Goal: Task Accomplishment & Management: Complete application form

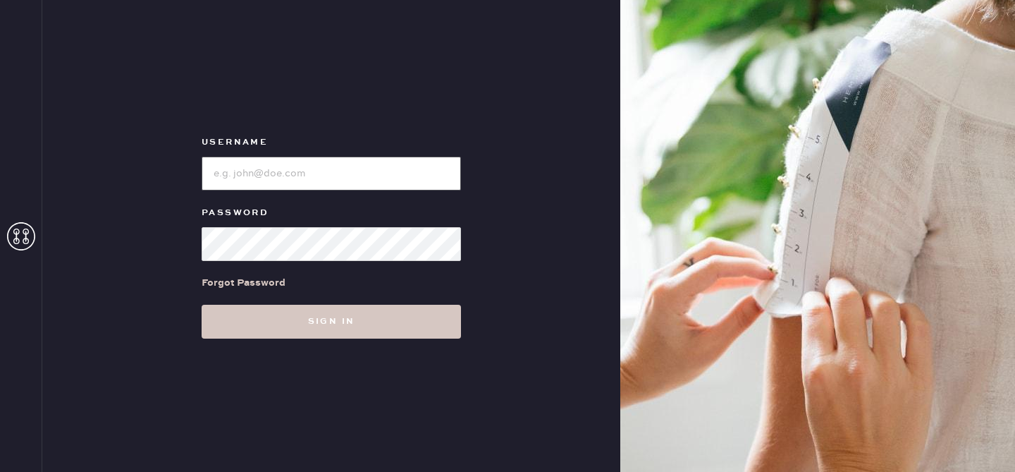
type input "reformationplatform"
click at [343, 178] on input "loginName" at bounding box center [331, 174] width 259 height 34
click at [476, 166] on div "Username Password Forgot Password Sign in" at bounding box center [331, 236] width 578 height 472
click at [381, 344] on div "Username Password Forgot Password Sign in" at bounding box center [331, 236] width 578 height 472
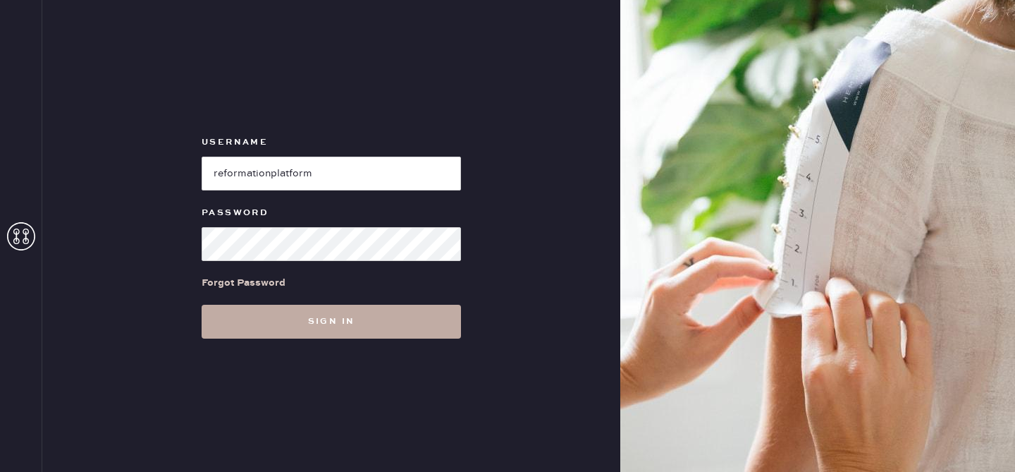
click at [389, 318] on button "Sign in" at bounding box center [331, 322] width 259 height 34
click at [348, 326] on button "Sign in" at bounding box center [331, 322] width 259 height 34
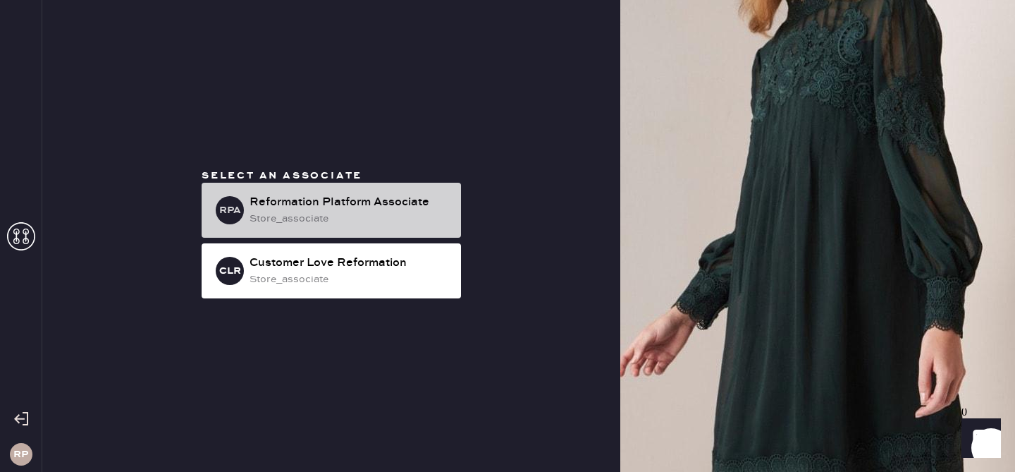
click at [362, 211] on div "store_associate" at bounding box center [350, 219] width 200 height 16
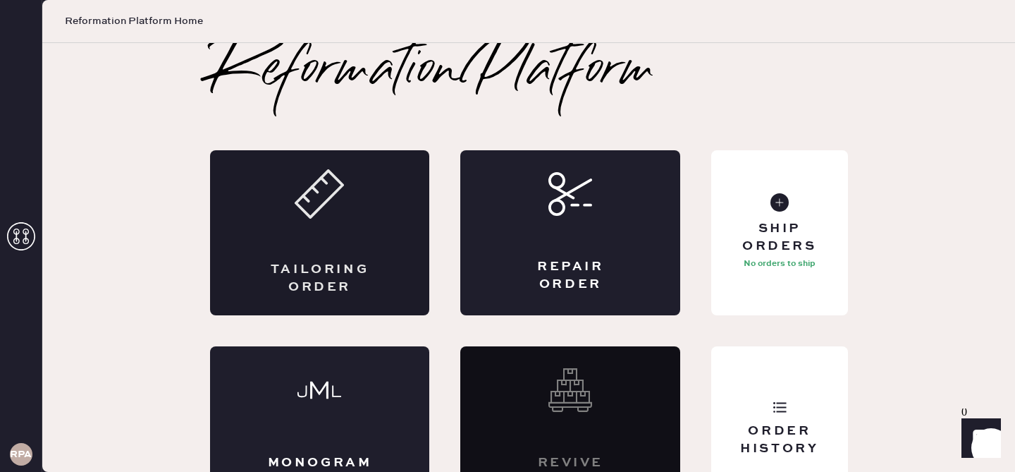
click at [340, 283] on div "Tailoring Order" at bounding box center [319, 278] width 107 height 35
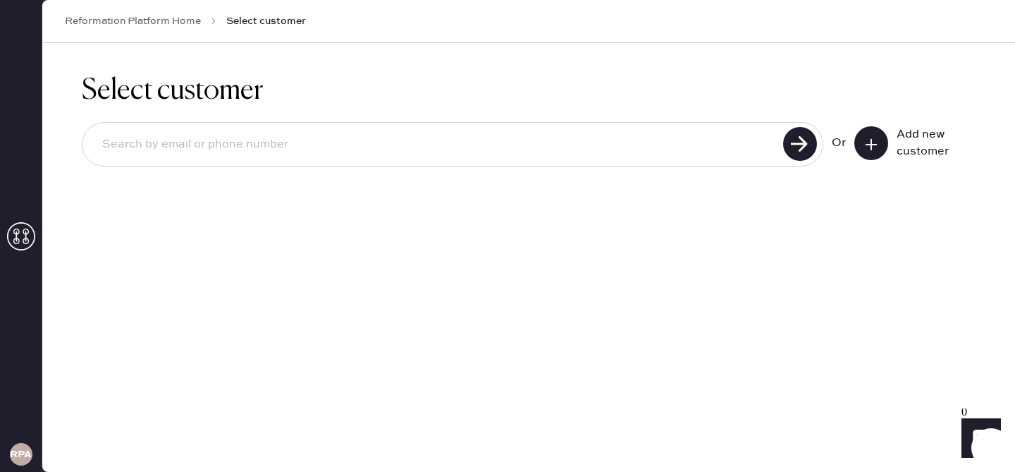
click at [305, 131] on input at bounding box center [435, 144] width 688 height 32
click at [449, 85] on h1 "Select customer" at bounding box center [529, 91] width 894 height 34
click at [358, 143] on input at bounding box center [435, 144] width 688 height 32
click at [358, 139] on input at bounding box center [435, 144] width 688 height 32
type input "[EMAIL_ADDRESS][DOMAIN_NAME]"
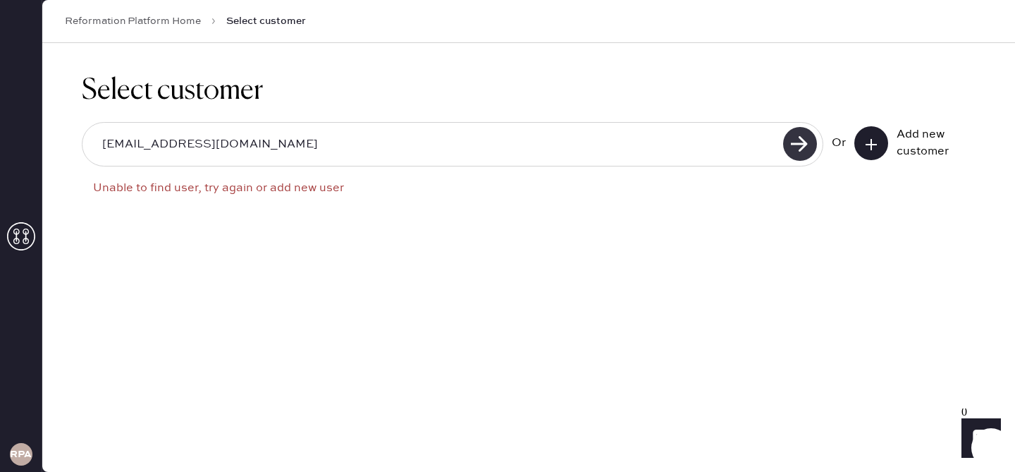
click at [800, 142] on use at bounding box center [800, 144] width 34 height 34
click at [581, 145] on input "[EMAIL_ADDRESS][DOMAIN_NAME]" at bounding box center [435, 144] width 688 height 32
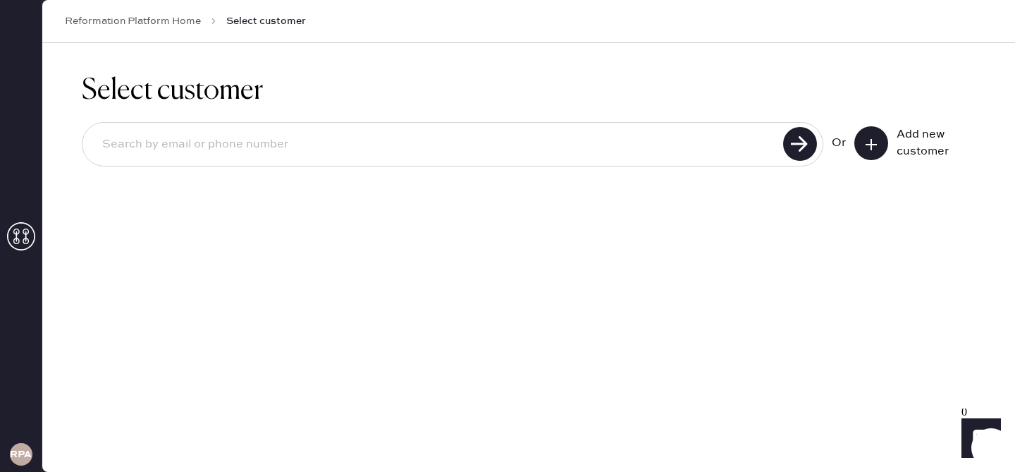
click at [873, 146] on icon at bounding box center [871, 144] width 14 height 14
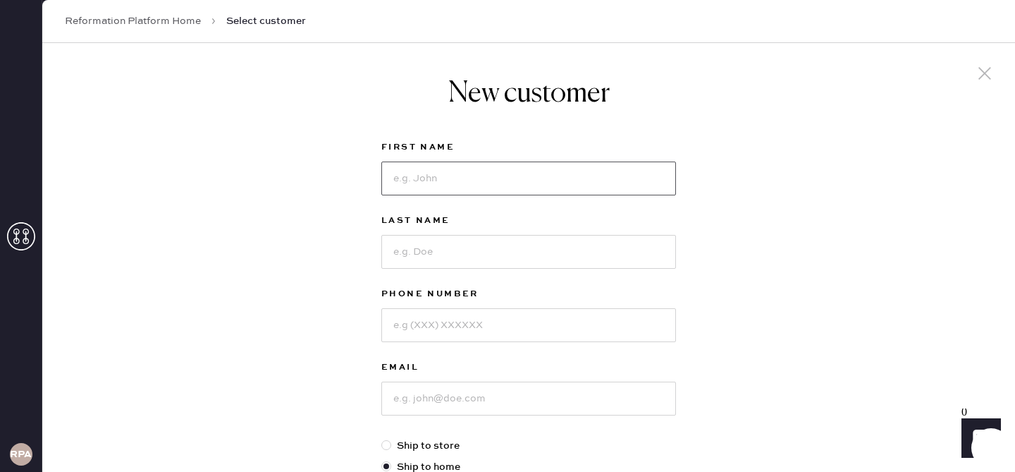
click at [434, 176] on input at bounding box center [528, 178] width 295 height 34
type input "[PERSON_NAME]"
click at [418, 247] on input at bounding box center [528, 252] width 295 height 34
type input "Spears"
click at [411, 327] on input at bounding box center [528, 325] width 295 height 34
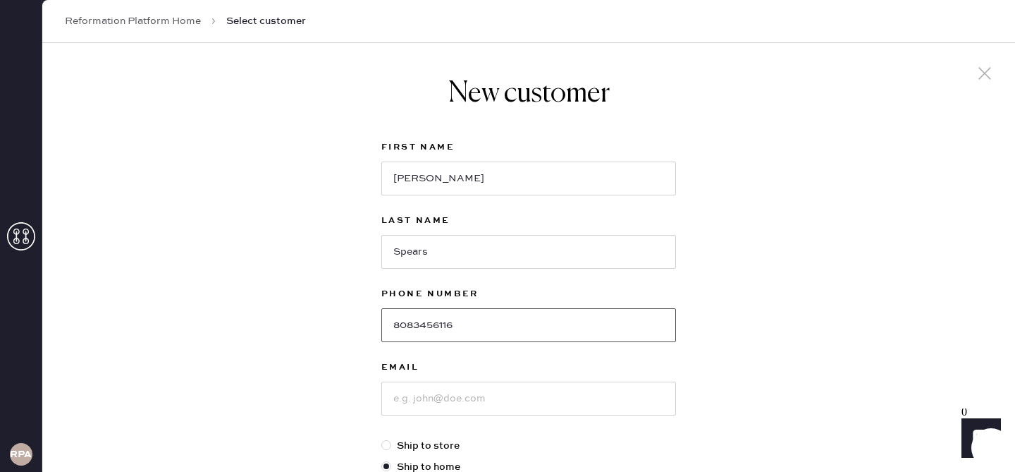
type input "8083456116"
click at [436, 400] on input at bounding box center [528, 398] width 295 height 34
type input "s"
type input "[EMAIL_ADDRESS][DOMAIN_NAME]"
click at [326, 422] on div "New customer First Name Zoe Last Name [PERSON_NAME] Phone Number [PHONE_NUMBER]…" at bounding box center [528, 480] width 973 height 874
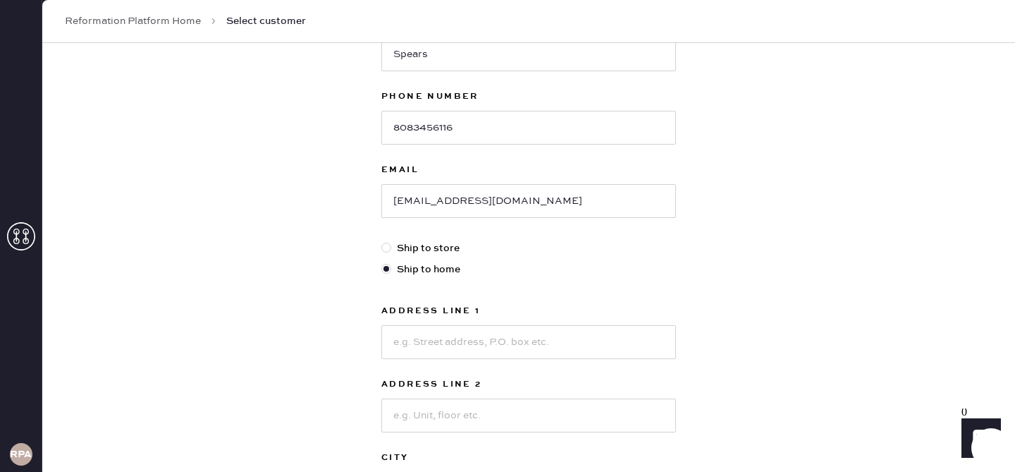
scroll to position [226, 0]
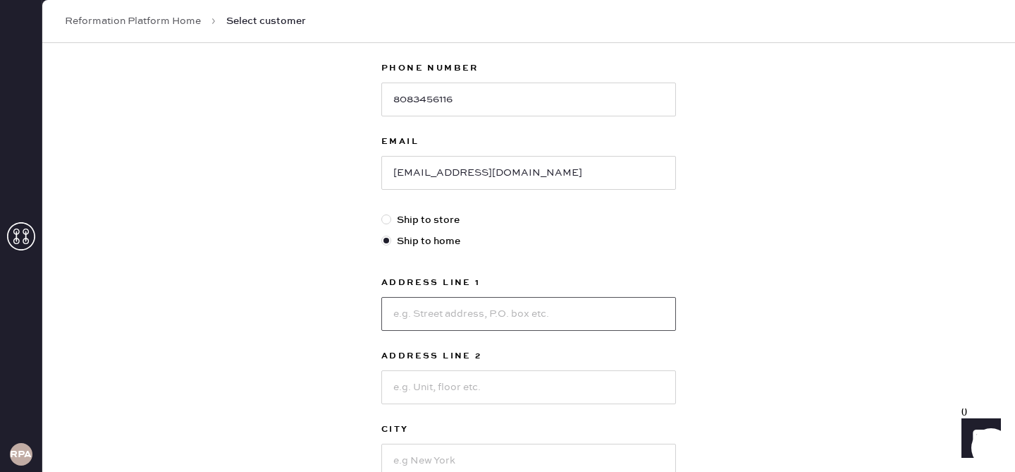
click at [468, 306] on input at bounding box center [528, 314] width 295 height 34
type input "[STREET_ADDRESS]"
click at [444, 390] on input at bounding box center [528, 387] width 295 height 34
click at [333, 410] on div "New customer First Name [PERSON_NAME] Last Name [PERSON_NAME] Phone Number [PHO…" at bounding box center [528, 254] width 973 height 874
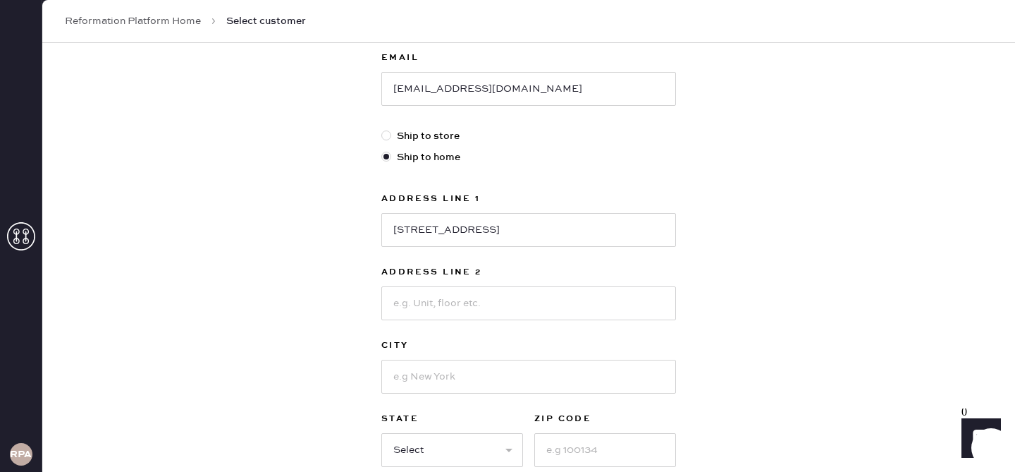
scroll to position [310, 0]
click at [429, 375] on input at bounding box center [528, 376] width 295 height 34
type input "[US_STATE]"
click at [340, 431] on div "New customer First Name Zoe Last Name [PERSON_NAME] Phone Number [PHONE_NUMBER]…" at bounding box center [528, 170] width 973 height 874
click at [469, 440] on select "Select AK AL AR AZ CA CO CT [GEOGRAPHIC_DATA] DE FL [GEOGRAPHIC_DATA] HI [GEOGR…" at bounding box center [452, 449] width 142 height 34
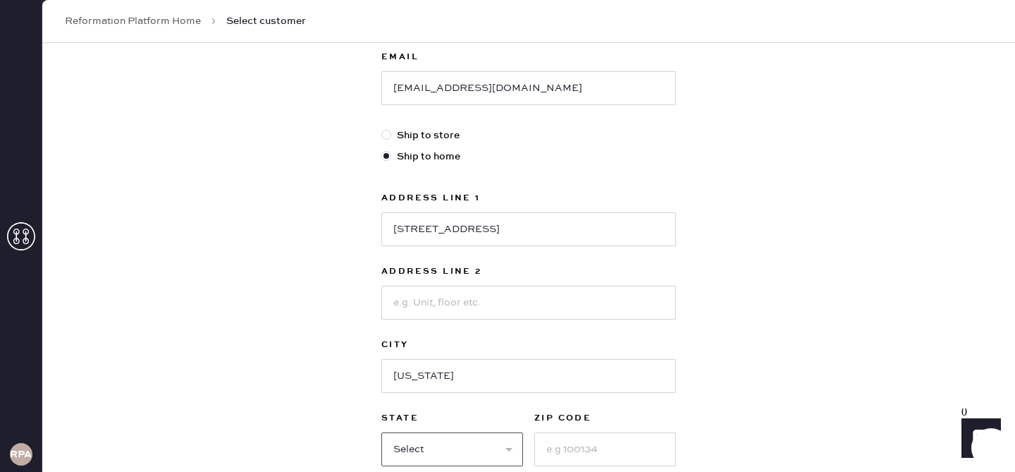
select select "NY"
click at [594, 444] on input at bounding box center [605, 449] width 142 height 34
type input "10003"
click at [277, 406] on div "New customer First Name Zoe Last Name [PERSON_NAME] Phone Number [PHONE_NUMBER]…" at bounding box center [528, 170] width 973 height 874
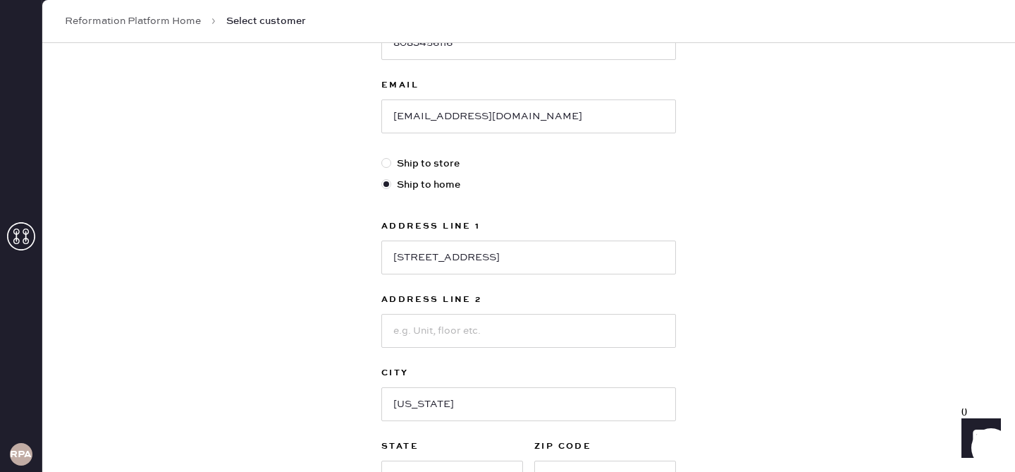
scroll to position [254, 0]
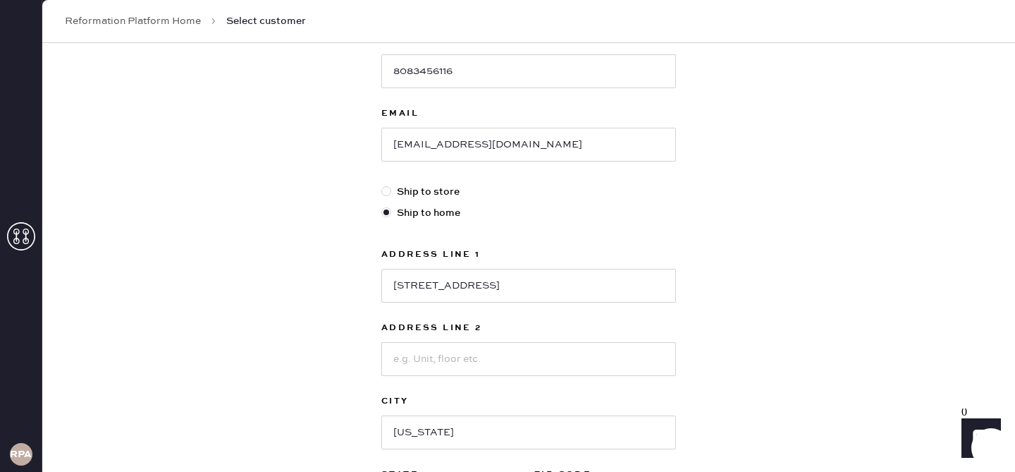
click at [385, 189] on div at bounding box center [386, 191] width 10 height 10
click at [382, 185] on input "Ship to store" at bounding box center [381, 184] width 1 height 1
radio input "true"
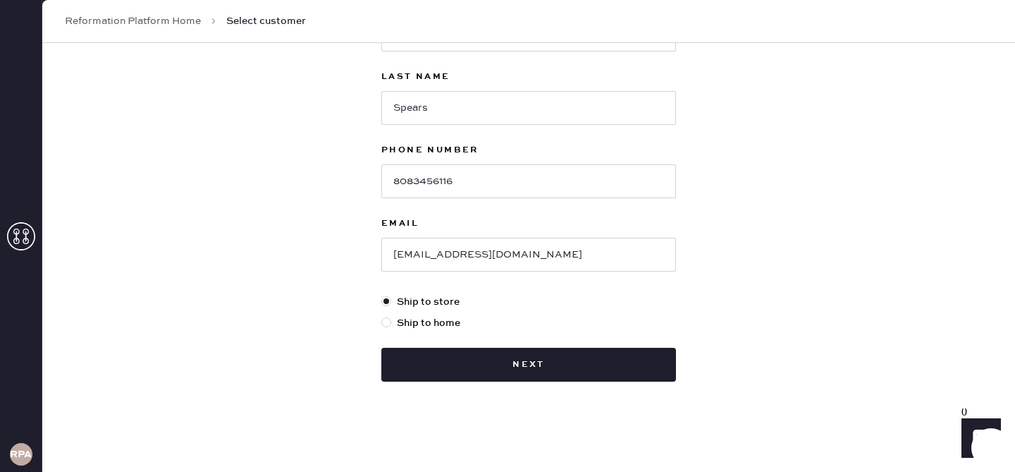
click at [331, 238] on div "New customer First Name [PERSON_NAME] Last Name [PERSON_NAME] Phone Number [PHO…" at bounding box center [528, 185] width 973 height 572
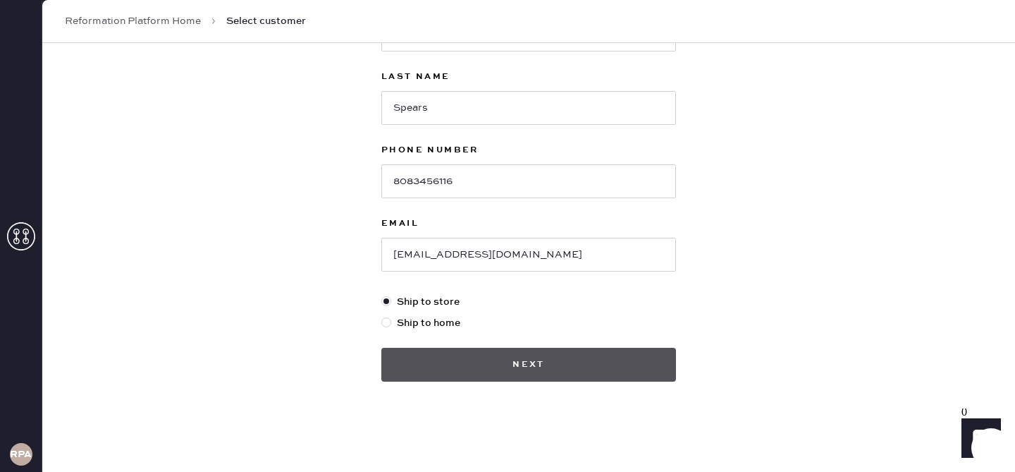
click at [499, 362] on button "Next" at bounding box center [528, 365] width 295 height 34
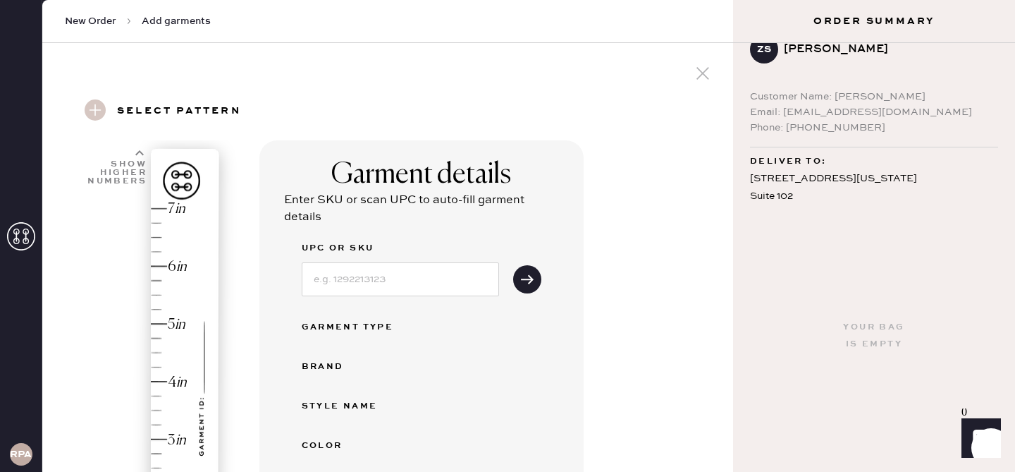
scroll to position [70, 0]
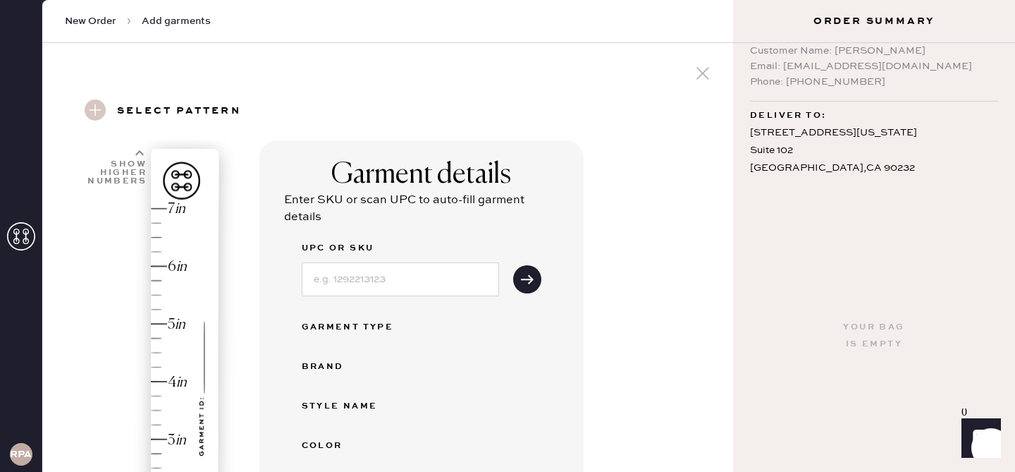
click at [806, 137] on div "[STREET_ADDRESS][US_STATE]" at bounding box center [874, 151] width 248 height 54
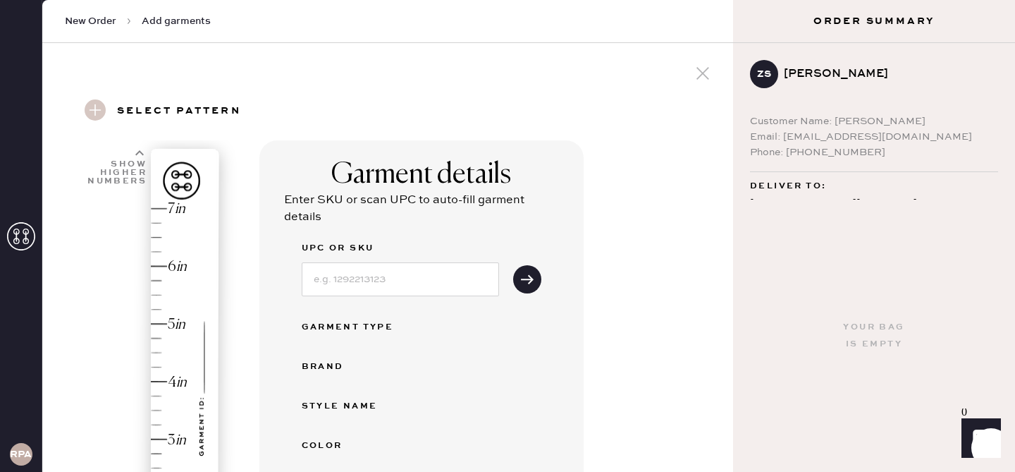
scroll to position [1, 0]
click at [799, 63] on div "ZS [PERSON_NAME]" at bounding box center [874, 73] width 248 height 28
click at [802, 67] on div "[PERSON_NAME]" at bounding box center [885, 73] width 203 height 17
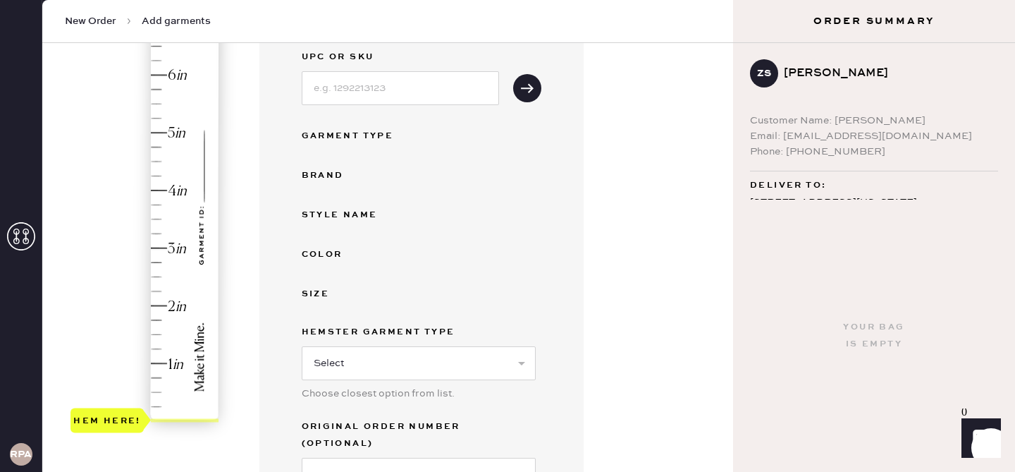
scroll to position [190, 0]
click at [824, 140] on div "Email: [EMAIL_ADDRESS][DOMAIN_NAME]" at bounding box center [874, 136] width 248 height 16
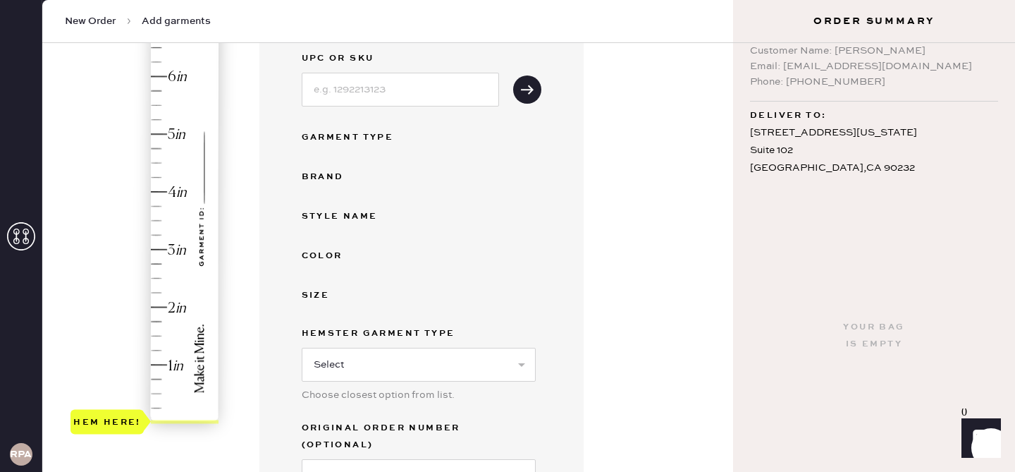
click at [824, 140] on div "[STREET_ADDRESS][US_STATE]" at bounding box center [874, 151] width 248 height 54
click at [819, 130] on div "[STREET_ADDRESS][US_STATE]" at bounding box center [874, 151] width 248 height 54
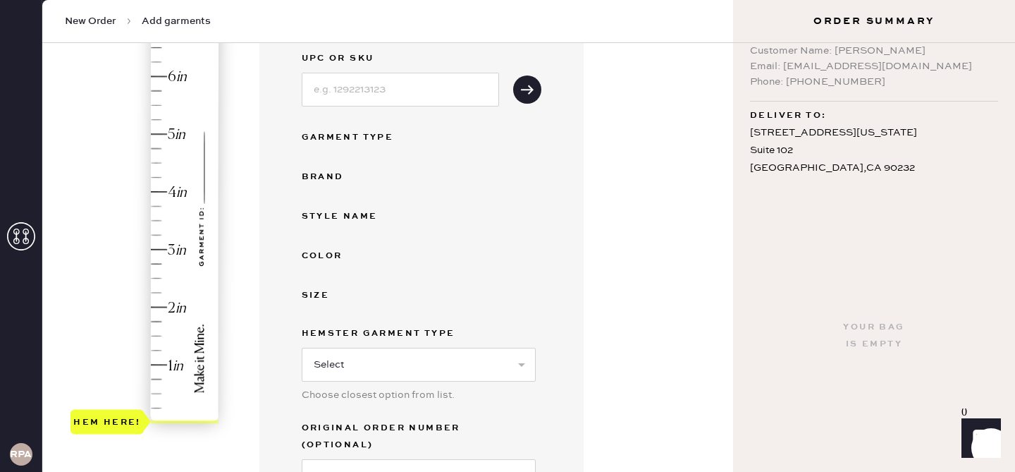
click at [830, 168] on div "[STREET_ADDRESS][US_STATE]" at bounding box center [874, 151] width 248 height 54
click at [866, 166] on div "[STREET_ADDRESS][US_STATE]" at bounding box center [874, 151] width 248 height 54
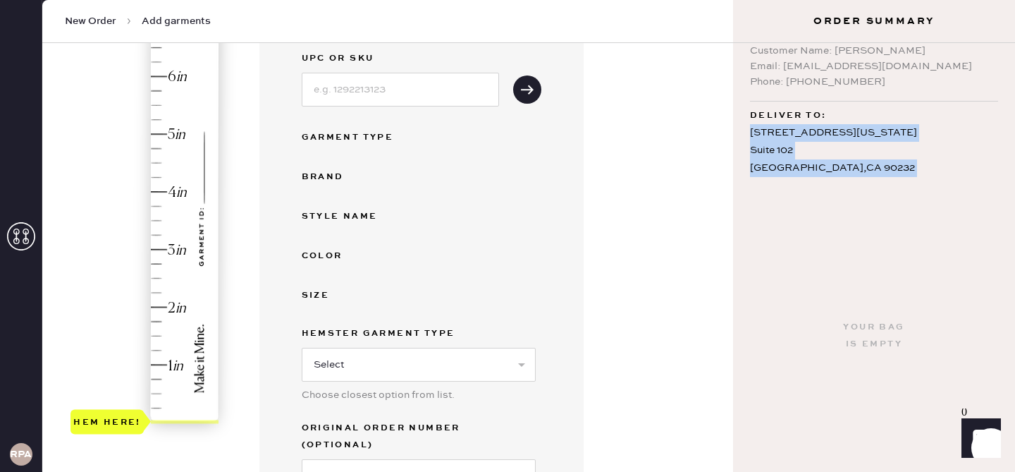
drag, startPoint x: 860, startPoint y: 166, endPoint x: 747, endPoint y: 128, distance: 119.9
click at [747, 128] on div "ZS [PERSON_NAME] Customer Name: [PERSON_NAME] Email: [EMAIL_ADDRESS][DOMAIN_NAM…" at bounding box center [874, 121] width 282 height 157
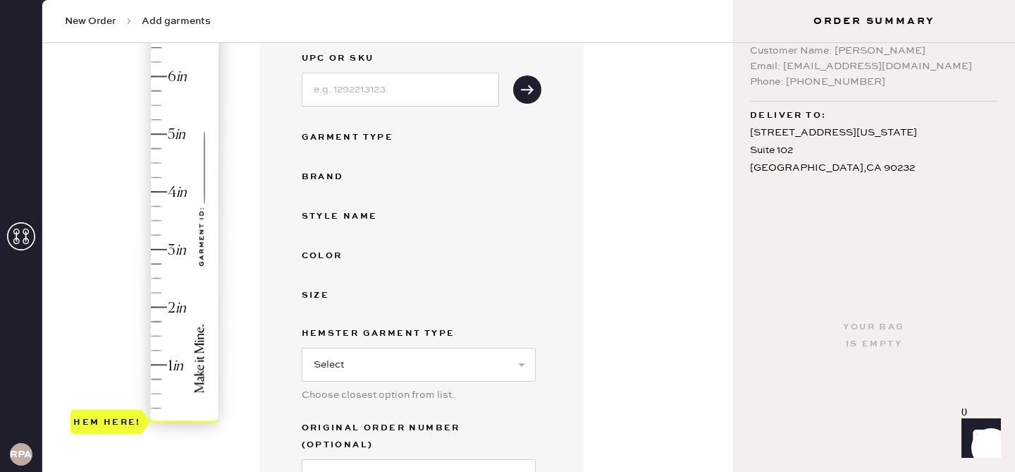
click at [661, 168] on div "Garment details Enter SKU or scan UPC to auto-fill garment details UPC or SKU G…" at bounding box center [490, 317] width 463 height 732
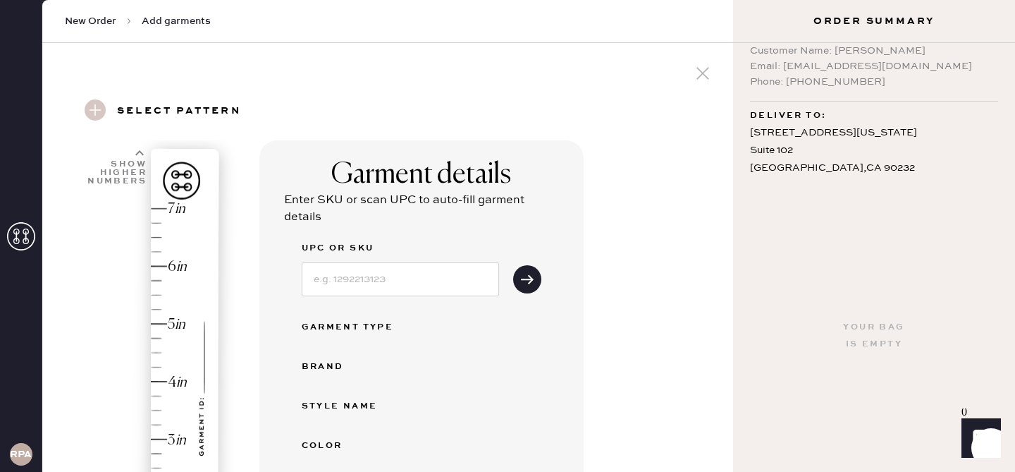
click at [785, 72] on div "Email: [EMAIL_ADDRESS][DOMAIN_NAME]" at bounding box center [874, 67] width 248 height 16
drag, startPoint x: 783, startPoint y: 66, endPoint x: 932, endPoint y: 63, distance: 149.5
click at [932, 63] on div "Email: [EMAIL_ADDRESS][DOMAIN_NAME]" at bounding box center [874, 67] width 248 height 16
copy div "[EMAIL_ADDRESS][DOMAIN_NAME]"
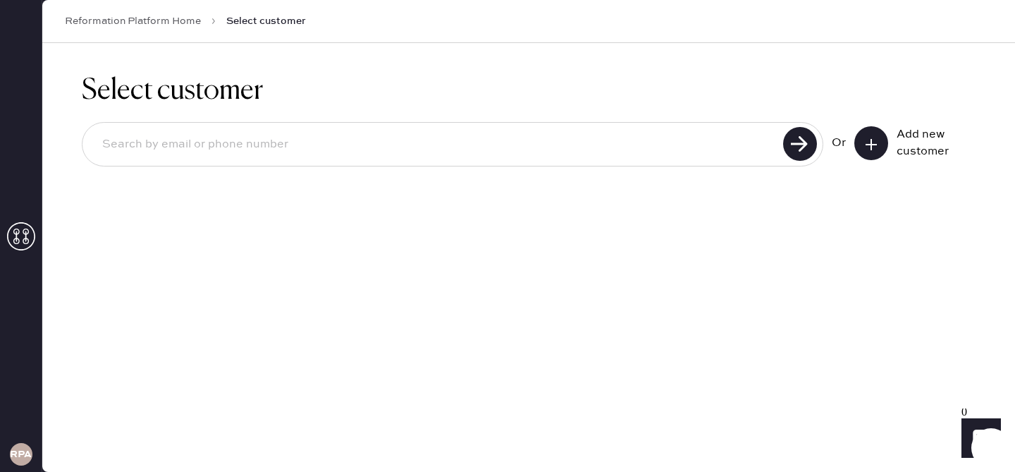
click at [508, 138] on input at bounding box center [435, 144] width 688 height 32
paste input "[EMAIL_ADDRESS][DOMAIN_NAME]"
type input "[EMAIL_ADDRESS][DOMAIN_NAME]"
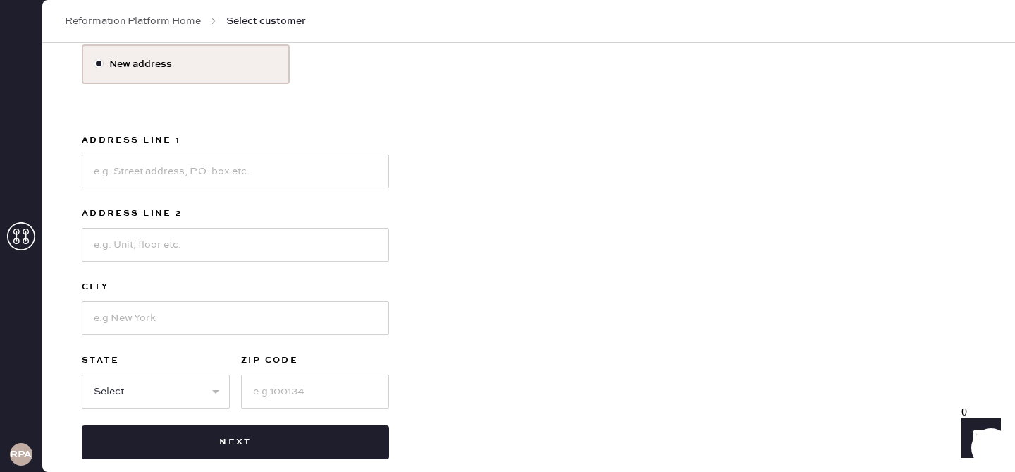
scroll to position [219, 0]
click at [162, 168] on input at bounding box center [235, 172] width 307 height 34
type input "[STREET_ADDRESS]"
click at [117, 321] on input at bounding box center [235, 319] width 307 height 34
type input "[US_STATE]"
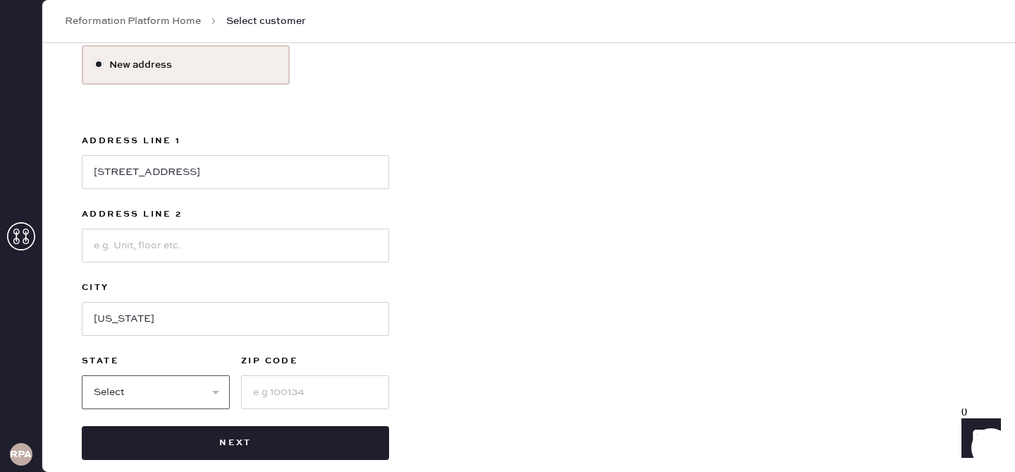
click at [168, 384] on select "Select AK AL AR AZ CA CO CT [GEOGRAPHIC_DATA] DE FL [GEOGRAPHIC_DATA] HI [GEOGR…" at bounding box center [156, 392] width 148 height 34
select select "NY"
click at [286, 395] on input at bounding box center [315, 392] width 148 height 34
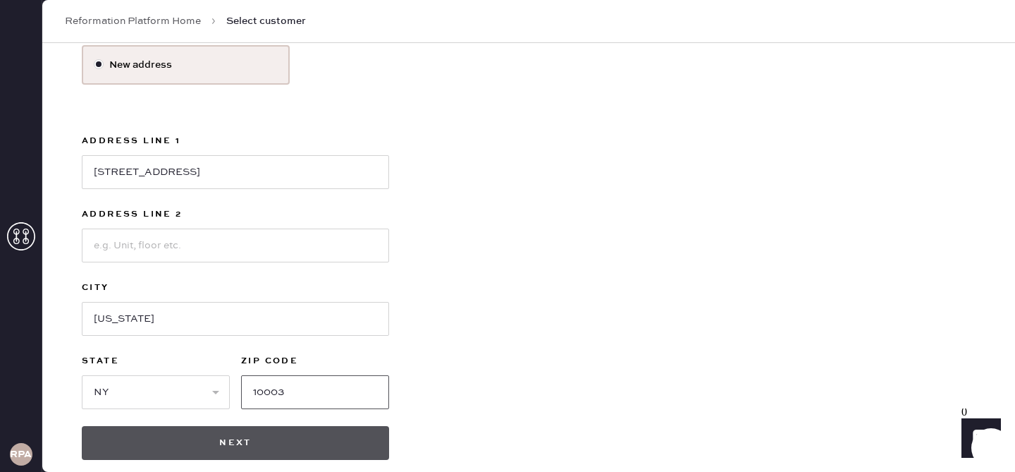
type input "10003"
click at [309, 445] on button "Next" at bounding box center [235, 443] width 307 height 34
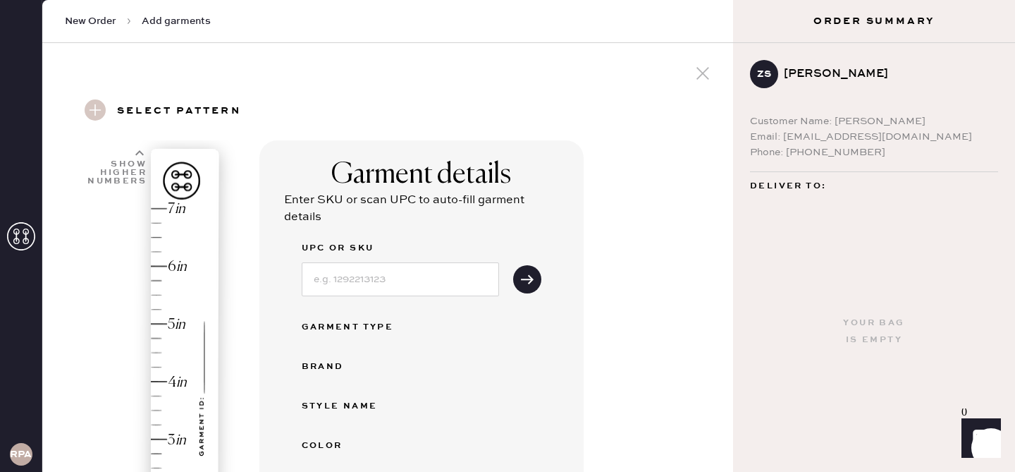
drag, startPoint x: 851, startPoint y: 304, endPoint x: 822, endPoint y: 304, distance: 28.9
click at [851, 304] on div "Your bag is empty" at bounding box center [874, 332] width 282 height 280
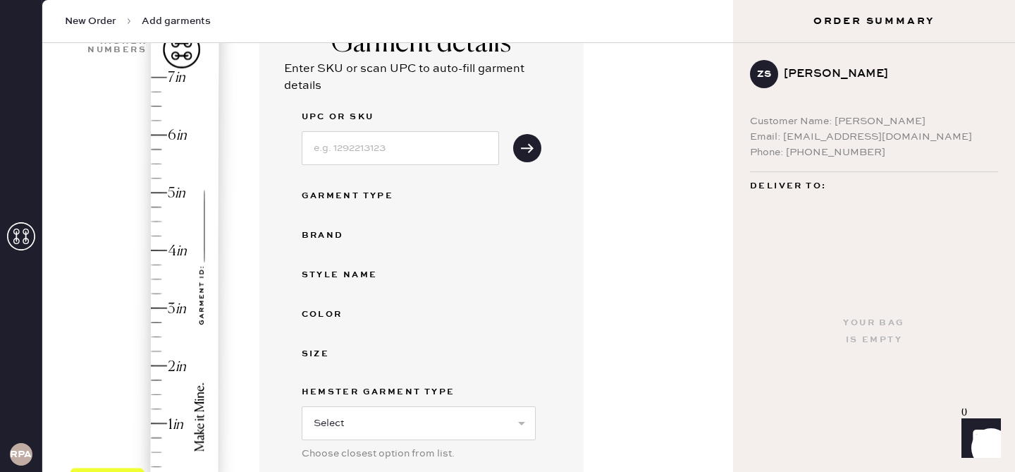
scroll to position [128, 0]
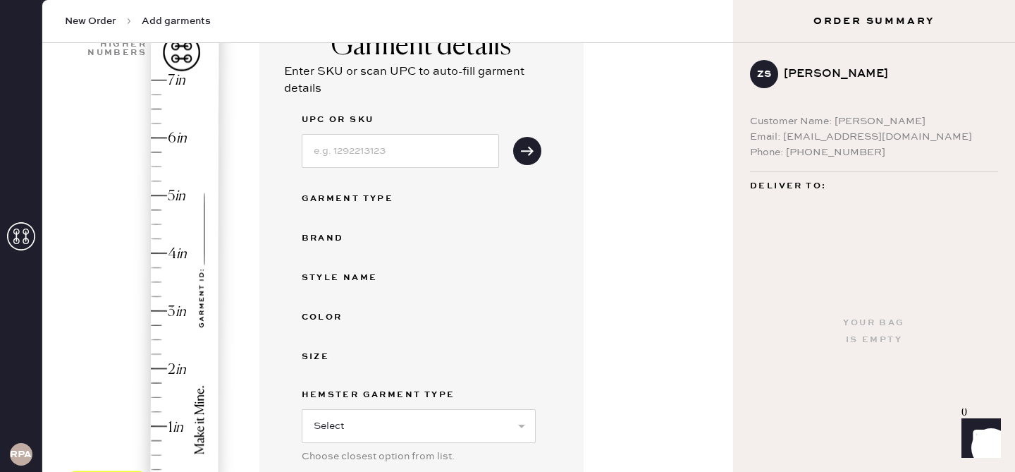
click at [159, 221] on div "Hem here!" at bounding box center [145, 282] width 150 height 416
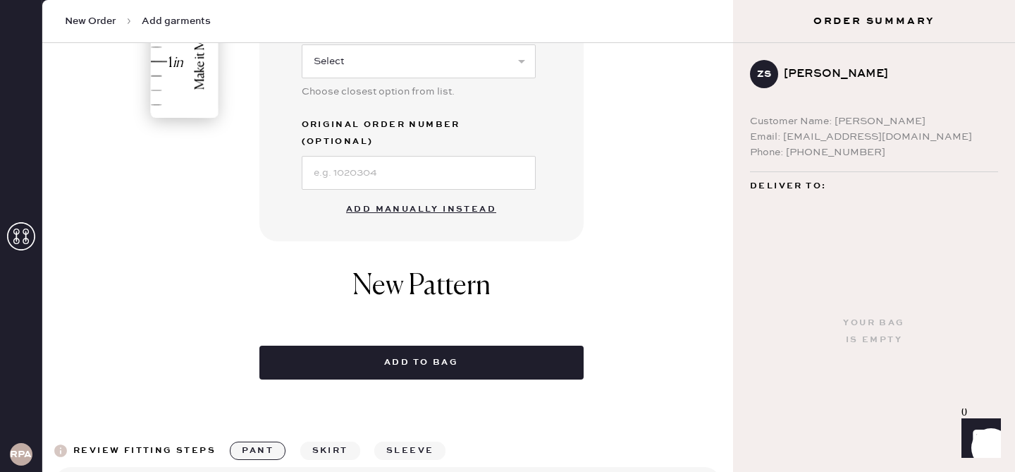
scroll to position [484, 0]
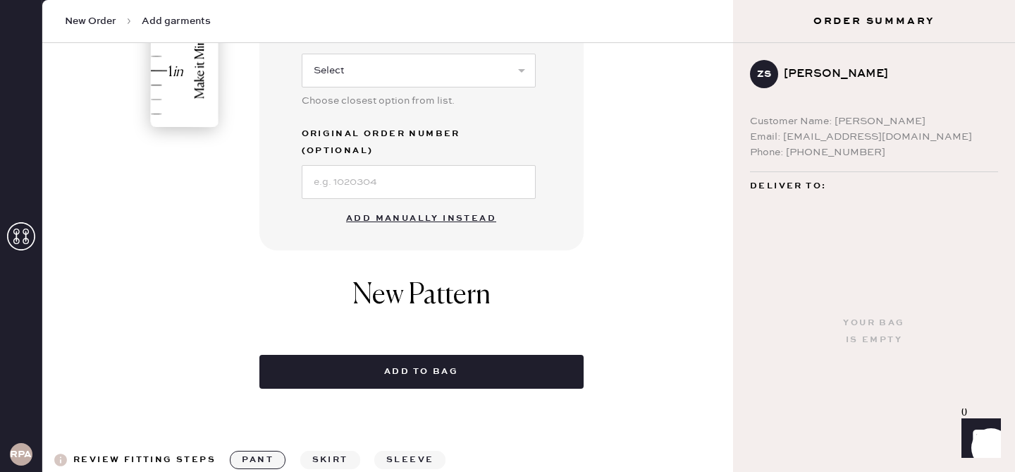
click at [403, 204] on button "Add manually instead" at bounding box center [421, 218] width 167 height 28
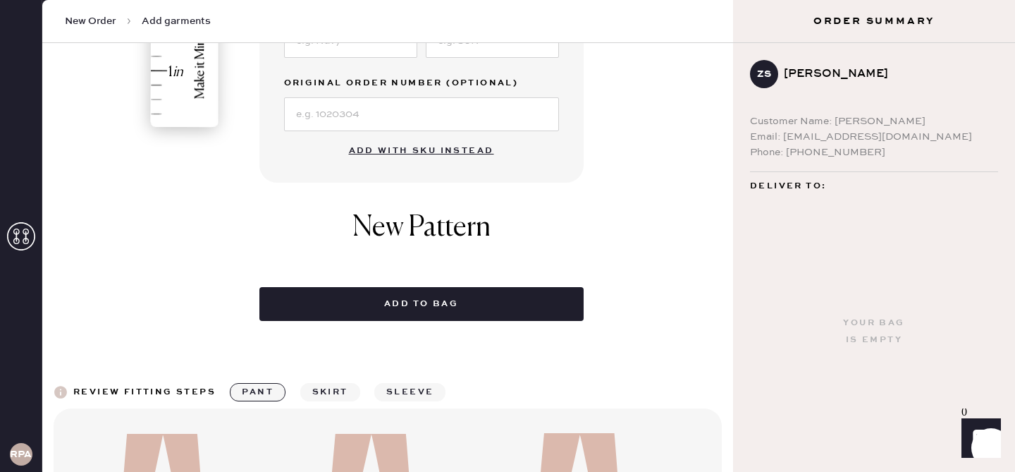
scroll to position [0, 0]
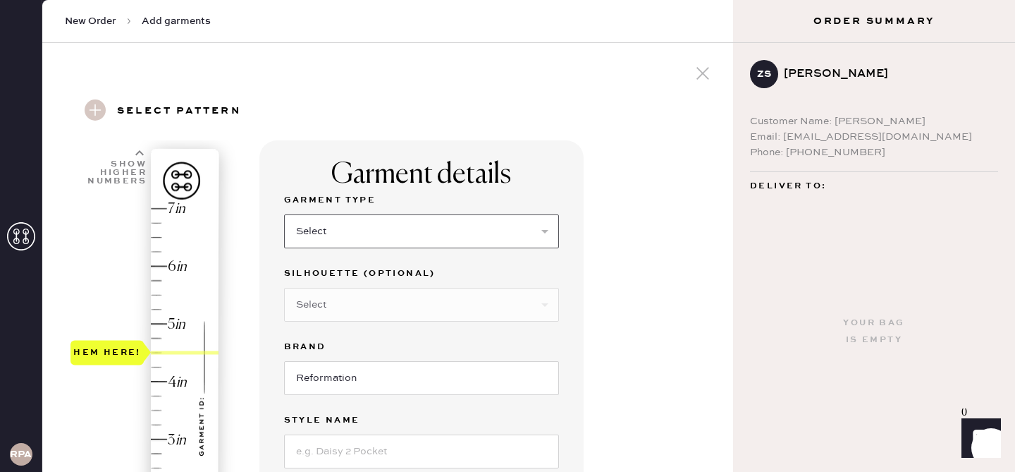
click at [397, 240] on select "Select Basic Skirt Jeans Leggings Pants Shorts Basic Sleeved Dress Basic Sleeve…" at bounding box center [421, 231] width 275 height 34
select select "2"
click at [364, 304] on select "Select Shorts Cropped Flare Boot Cut Straight Skinny Other" at bounding box center [421, 305] width 275 height 34
select select "5"
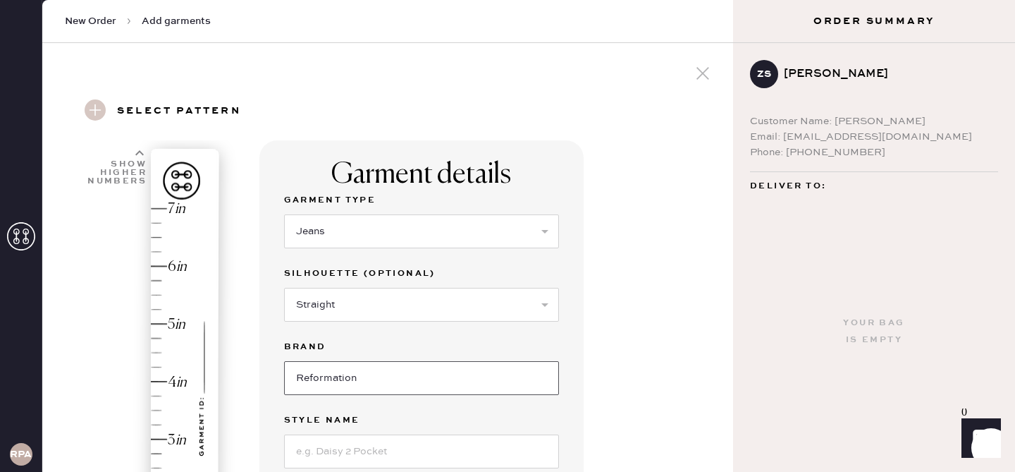
click at [355, 374] on input "Reformation" at bounding box center [421, 378] width 275 height 34
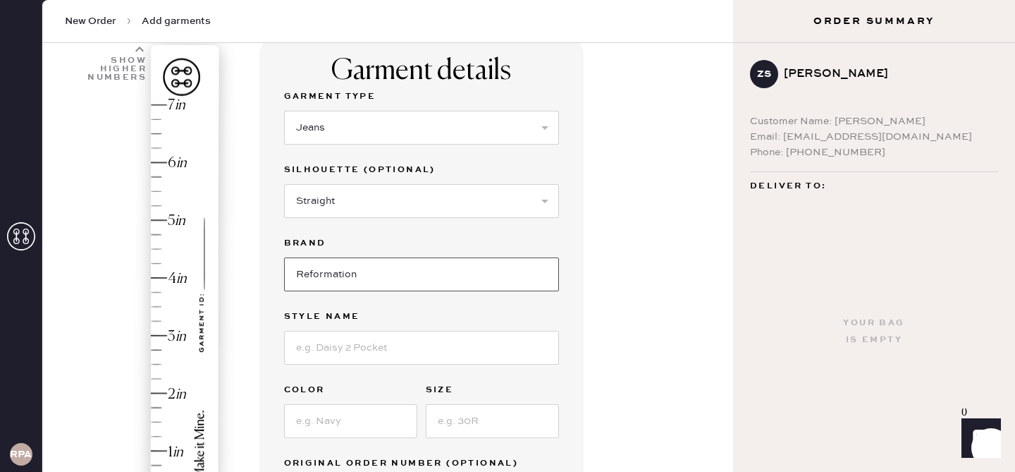
scroll to position [115, 0]
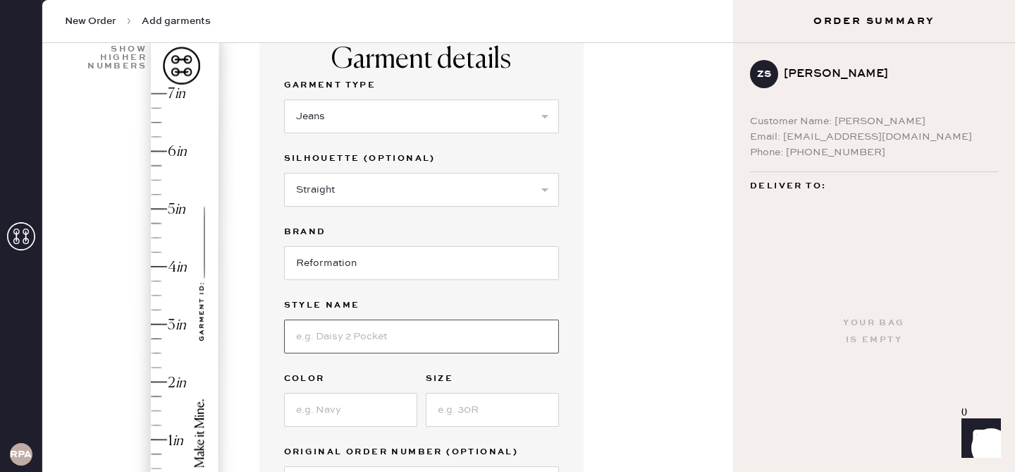
click at [364, 347] on input at bounding box center [421, 336] width 275 height 34
type input "Val 90's Mid Rise Straight Jeans"
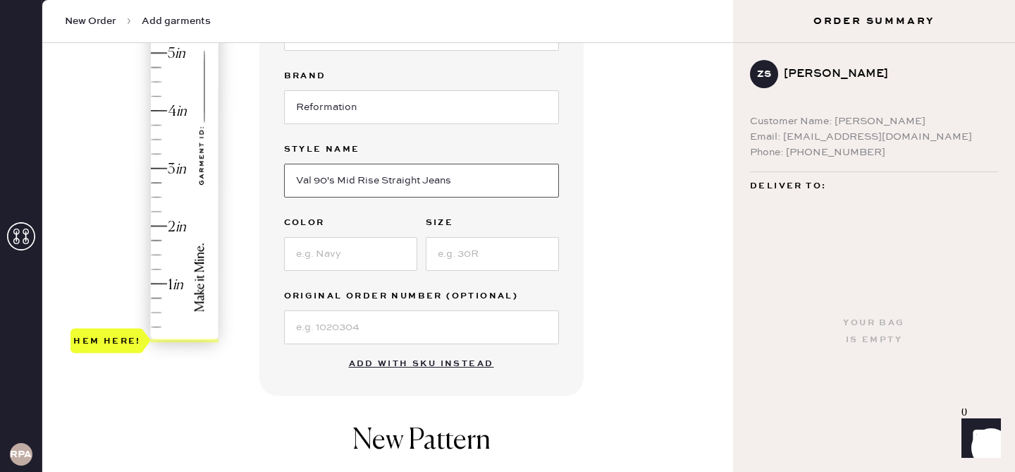
scroll to position [295, 0]
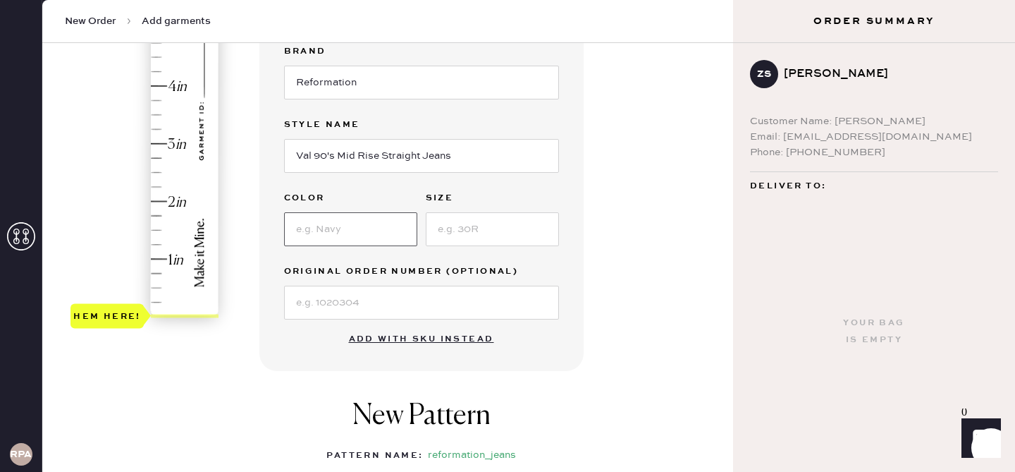
click at [345, 218] on input at bounding box center [350, 229] width 133 height 34
type input "Pelican"
click at [486, 224] on input at bounding box center [492, 229] width 133 height 34
type input "25"
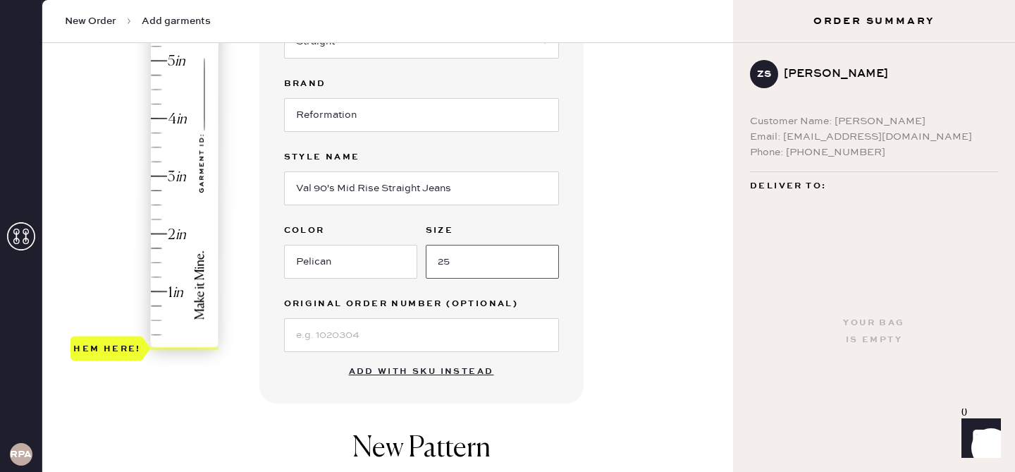
scroll to position [259, 0]
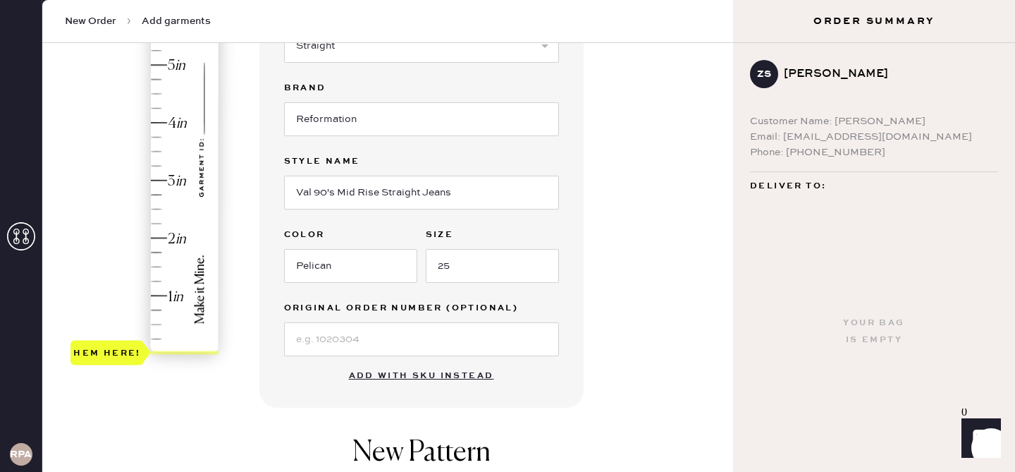
type input "4.5"
click at [151, 89] on div "Hem here!" at bounding box center [145, 152] width 150 height 416
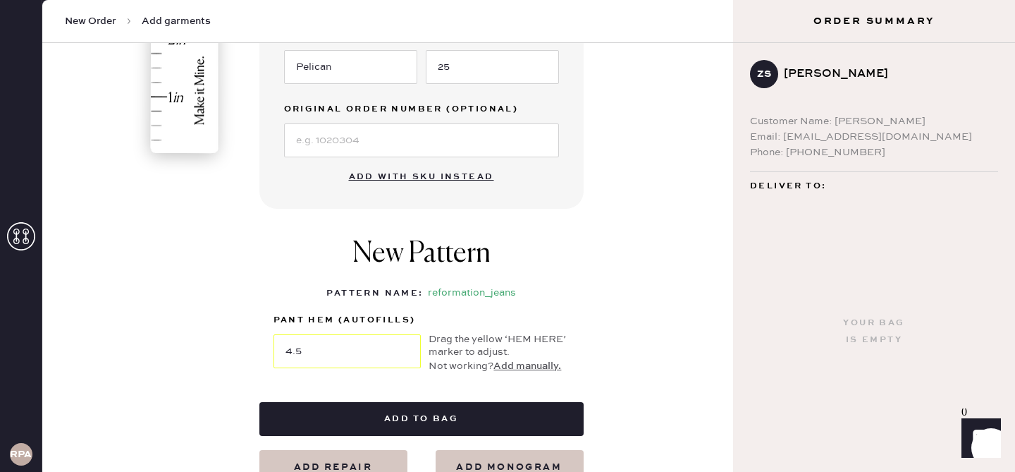
scroll to position [475, 0]
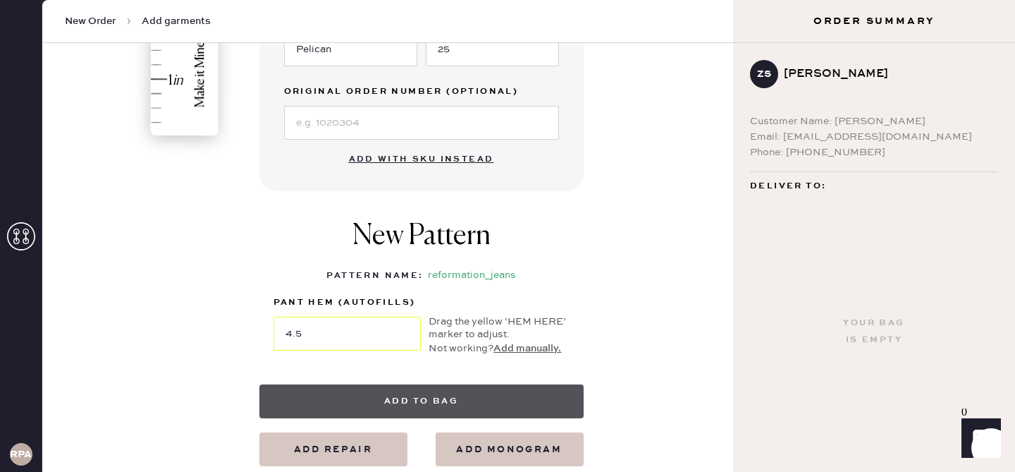
click at [376, 395] on button "Add to bag" at bounding box center [421, 401] width 324 height 34
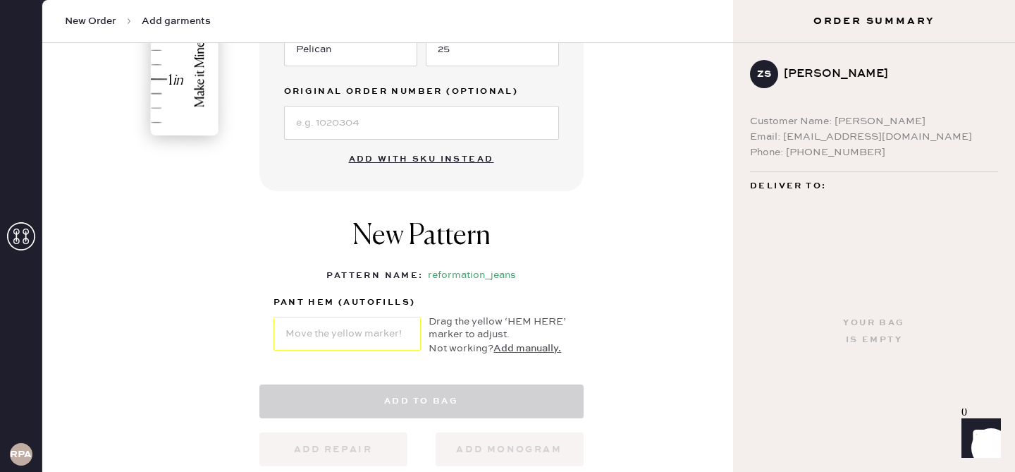
select select "2"
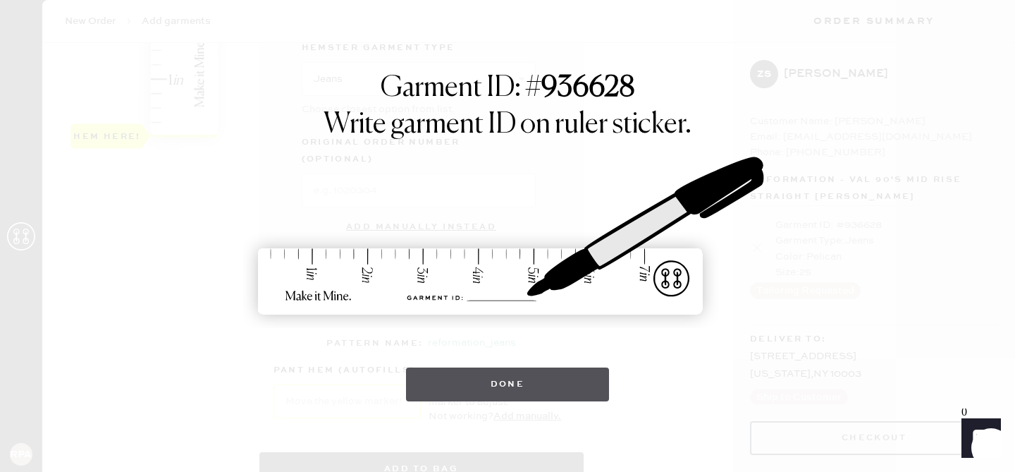
click at [564, 386] on button "Done" at bounding box center [508, 384] width 204 height 34
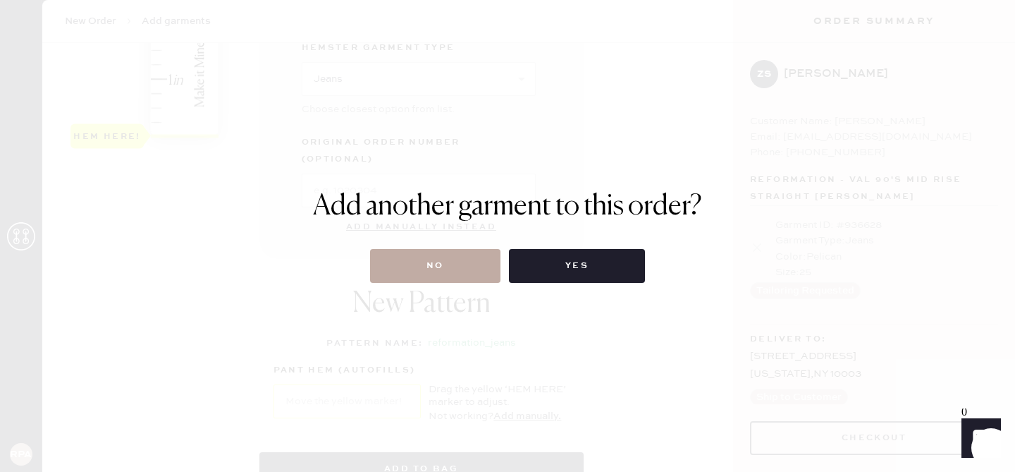
click at [460, 265] on button "No" at bounding box center [435, 266] width 130 height 34
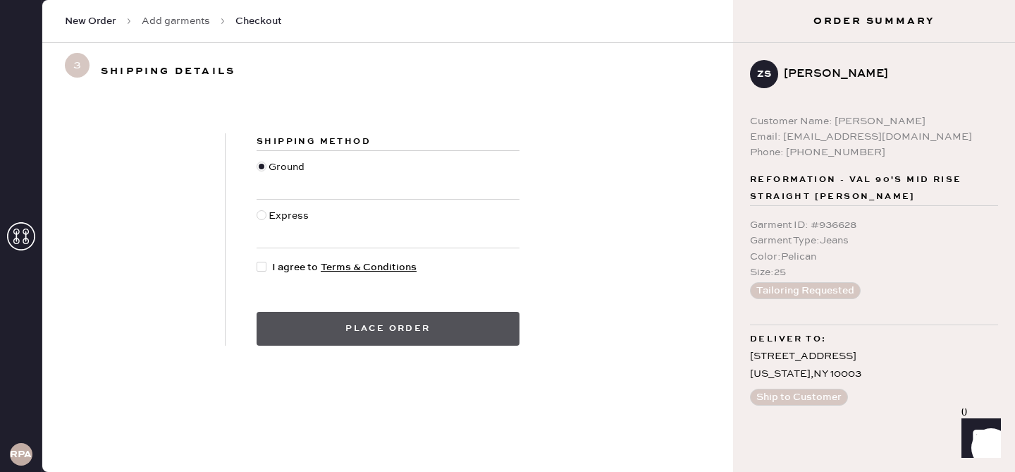
click at [492, 326] on button "Place order" at bounding box center [388, 329] width 263 height 34
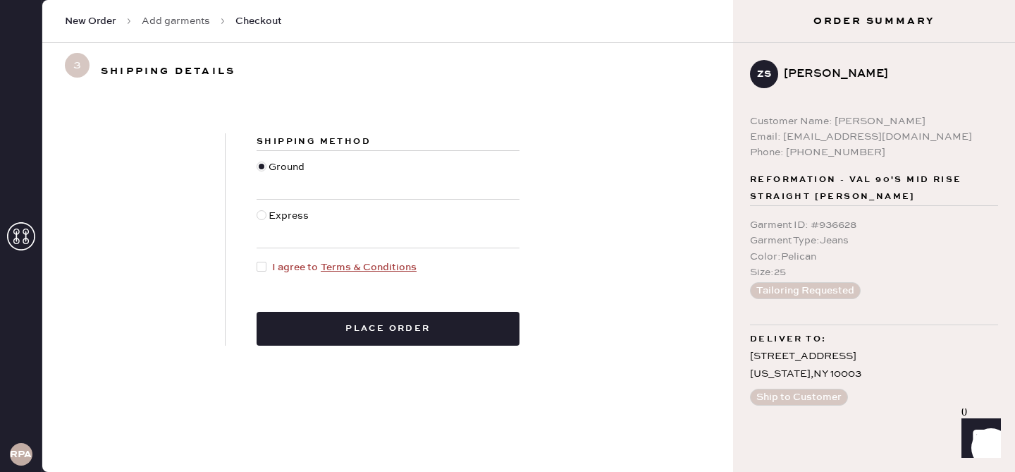
click at [257, 268] on div at bounding box center [262, 267] width 10 height 10
click at [257, 260] on input "I agree to Terms & Conditions" at bounding box center [257, 259] width 1 height 1
checkbox input "true"
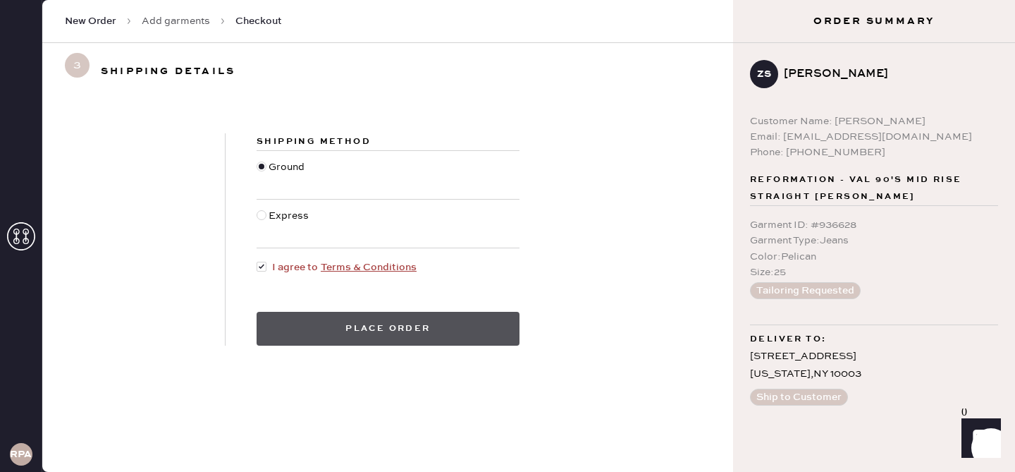
click at [390, 334] on button "Place order" at bounding box center [388, 329] width 263 height 34
